Goal: Navigation & Orientation: Find specific page/section

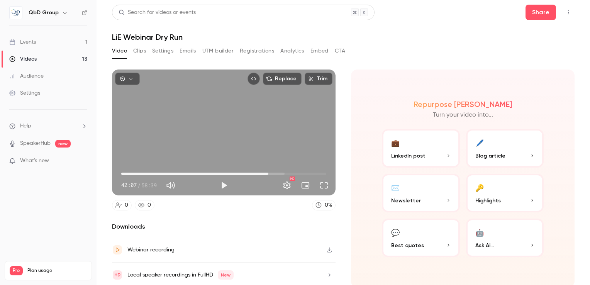
click at [29, 56] on div "Videos" at bounding box center [22, 59] width 27 height 8
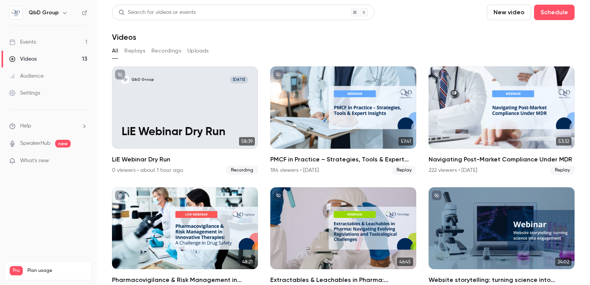
click at [168, 49] on button "Recordings" at bounding box center [166, 51] width 30 height 12
